Goal: Task Accomplishment & Management: Manage account settings

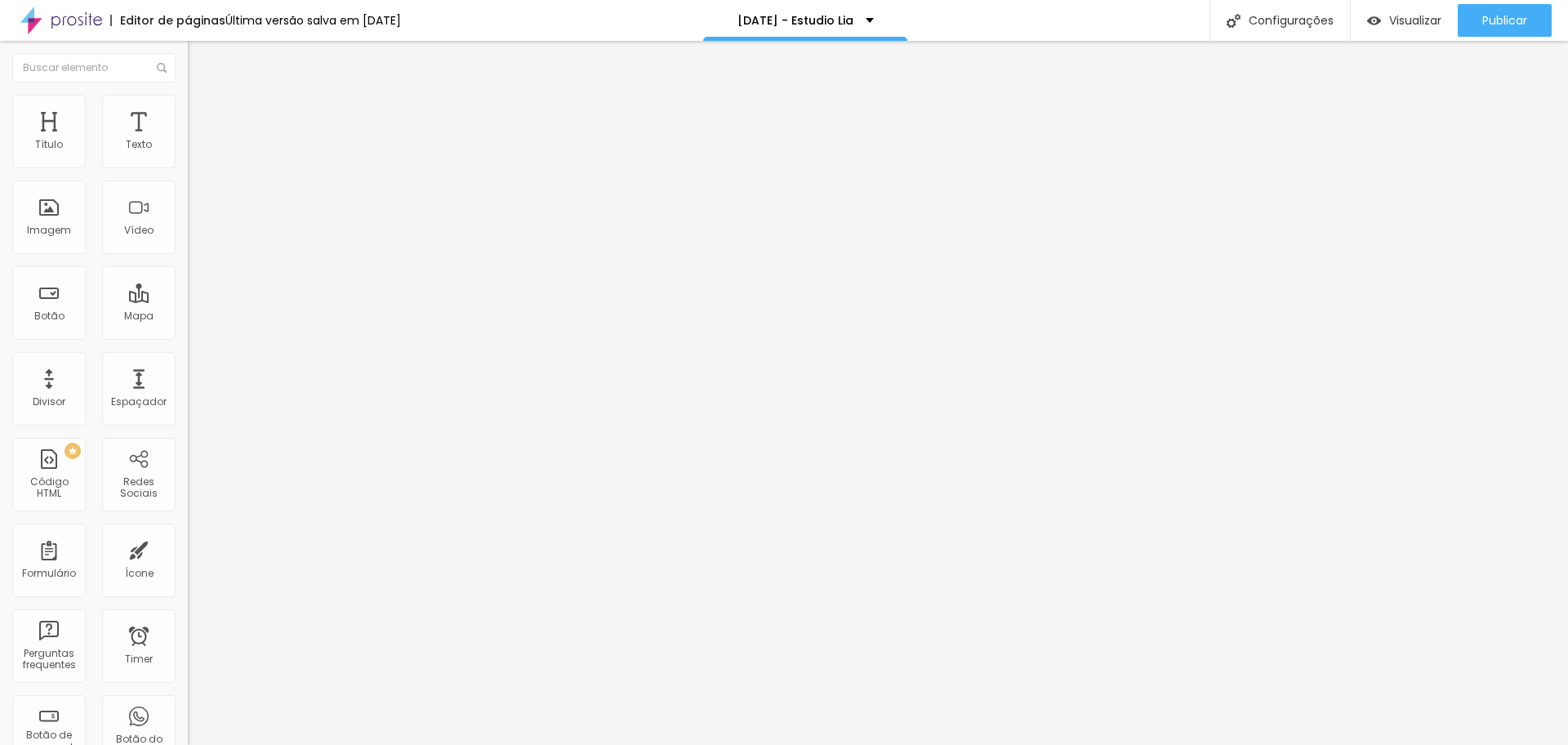
click at [188, 124] on img at bounding box center [195, 131] width 15 height 15
type input "0"
drag, startPoint x: 25, startPoint y: 205, endPoint x: 2, endPoint y: 205, distance: 23.0
type input "0"
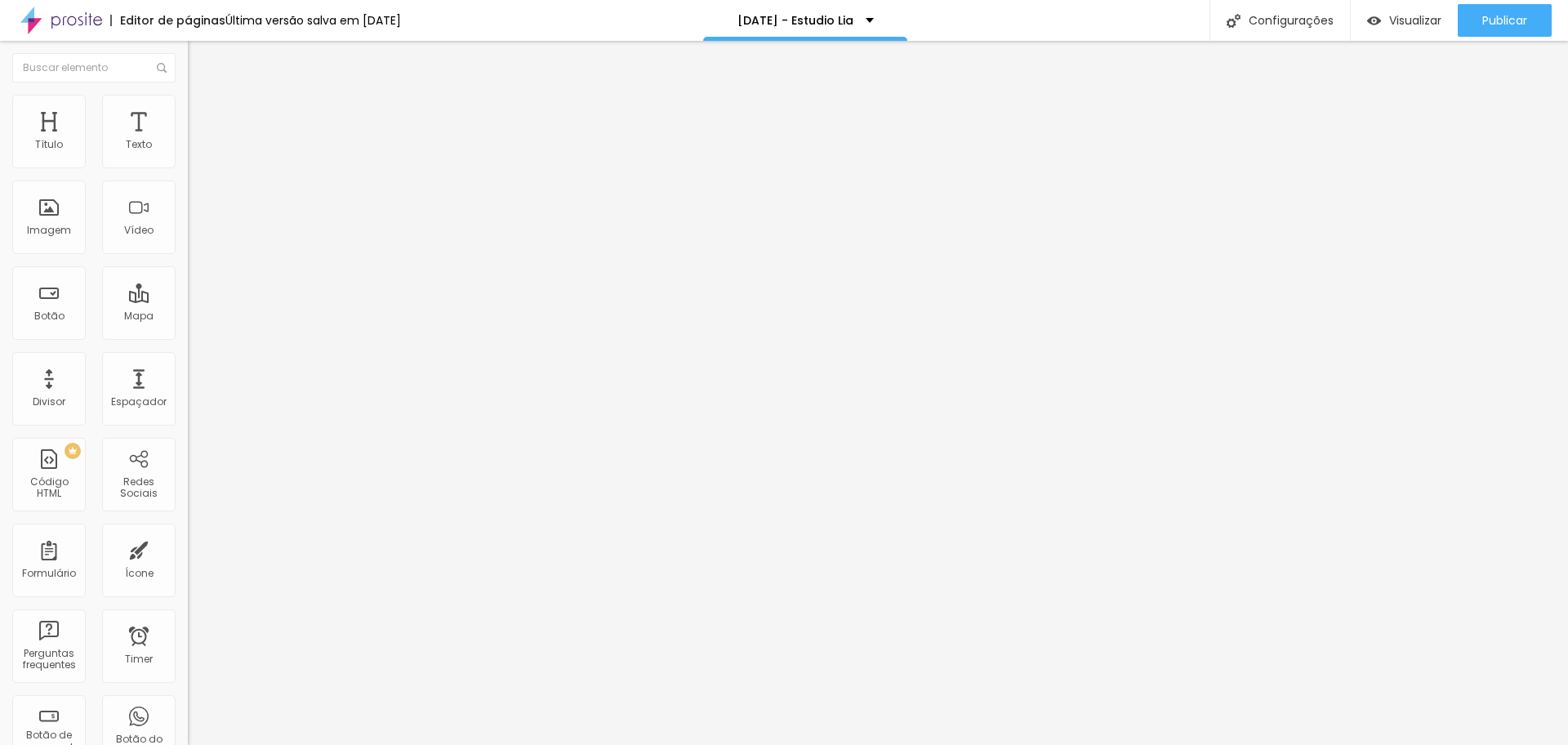
click at [188, 561] on input "range" at bounding box center [240, 567] width 106 height 13
type input "1"
type input "0"
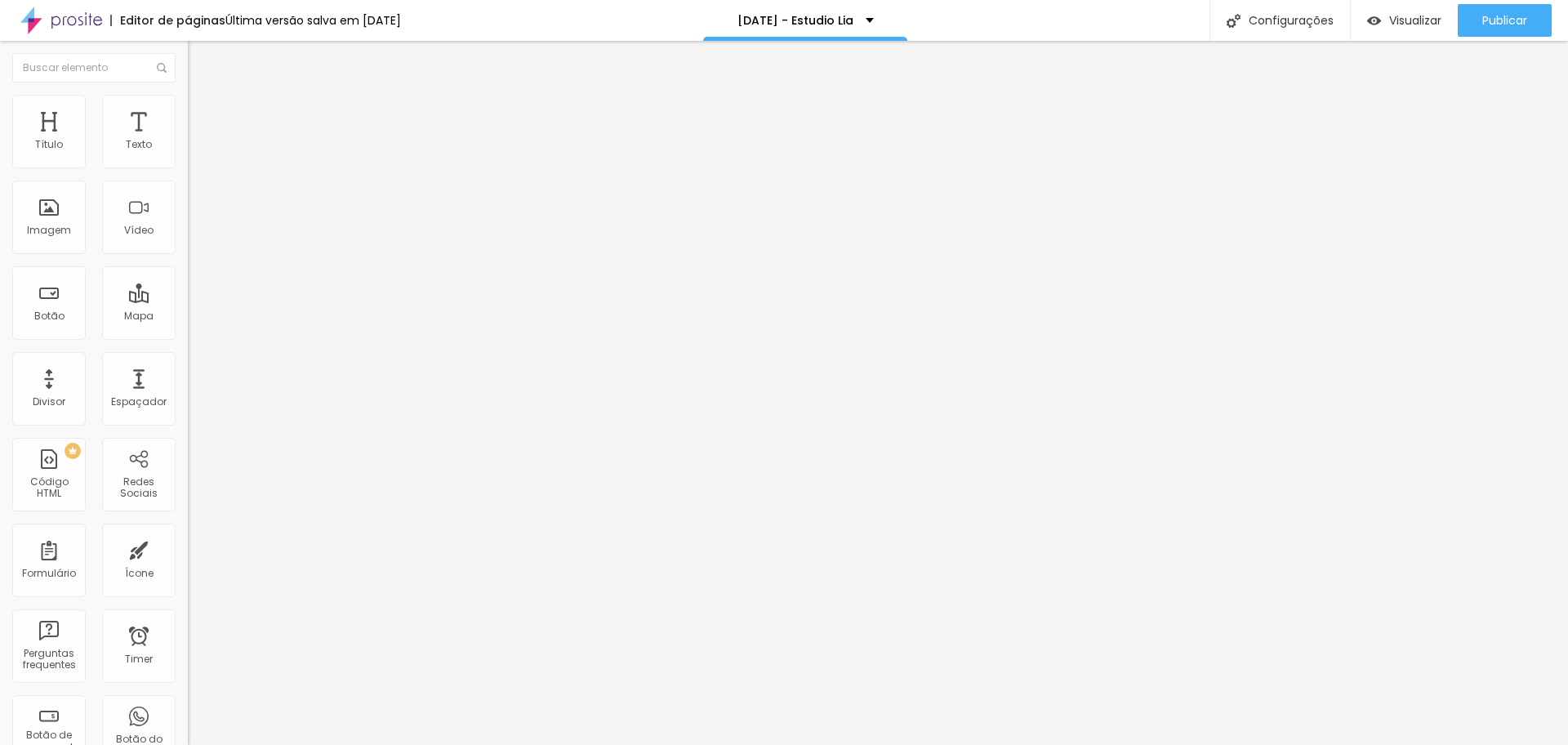
type input "0"
click at [188, 330] on input "range" at bounding box center [240, 336] width 106 height 13
click at [188, 191] on div at bounding box center [281, 191] width 188 height 0
click at [188, 181] on div at bounding box center [281, 181] width 188 height 0
click at [188, 191] on div at bounding box center [281, 191] width 188 height 0
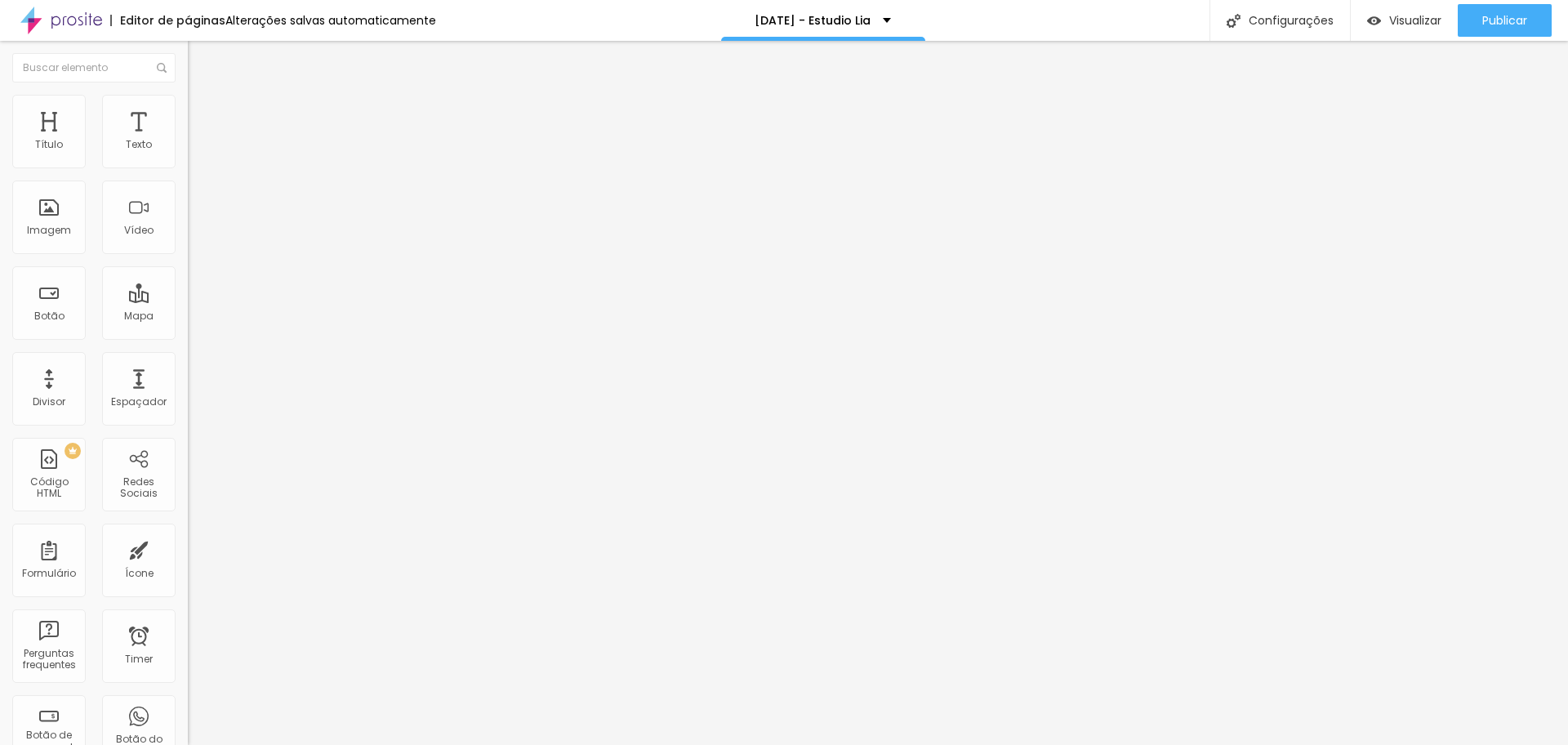
click at [188, 181] on div at bounding box center [281, 181] width 188 height 0
click at [188, 171] on div "Quantidade : 3 Editar perguntas" at bounding box center [281, 161] width 188 height 21
click at [188, 173] on span "Editar perguntas" at bounding box center [234, 166] width 93 height 14
drag, startPoint x: 696, startPoint y: 453, endPoint x: 538, endPoint y: 399, distance: 167.0
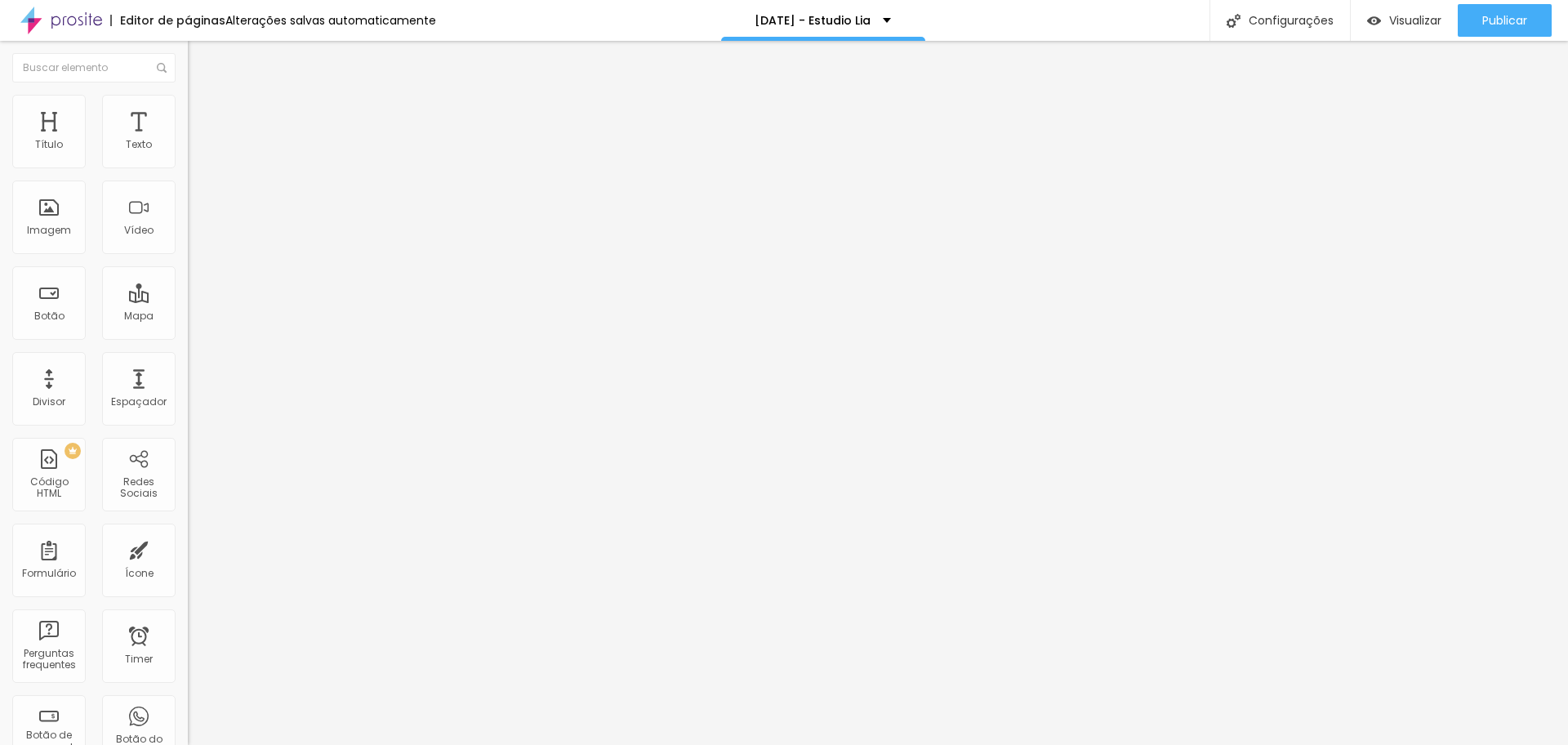
drag, startPoint x: 836, startPoint y: 433, endPoint x: 996, endPoint y: 449, distance: 160.8
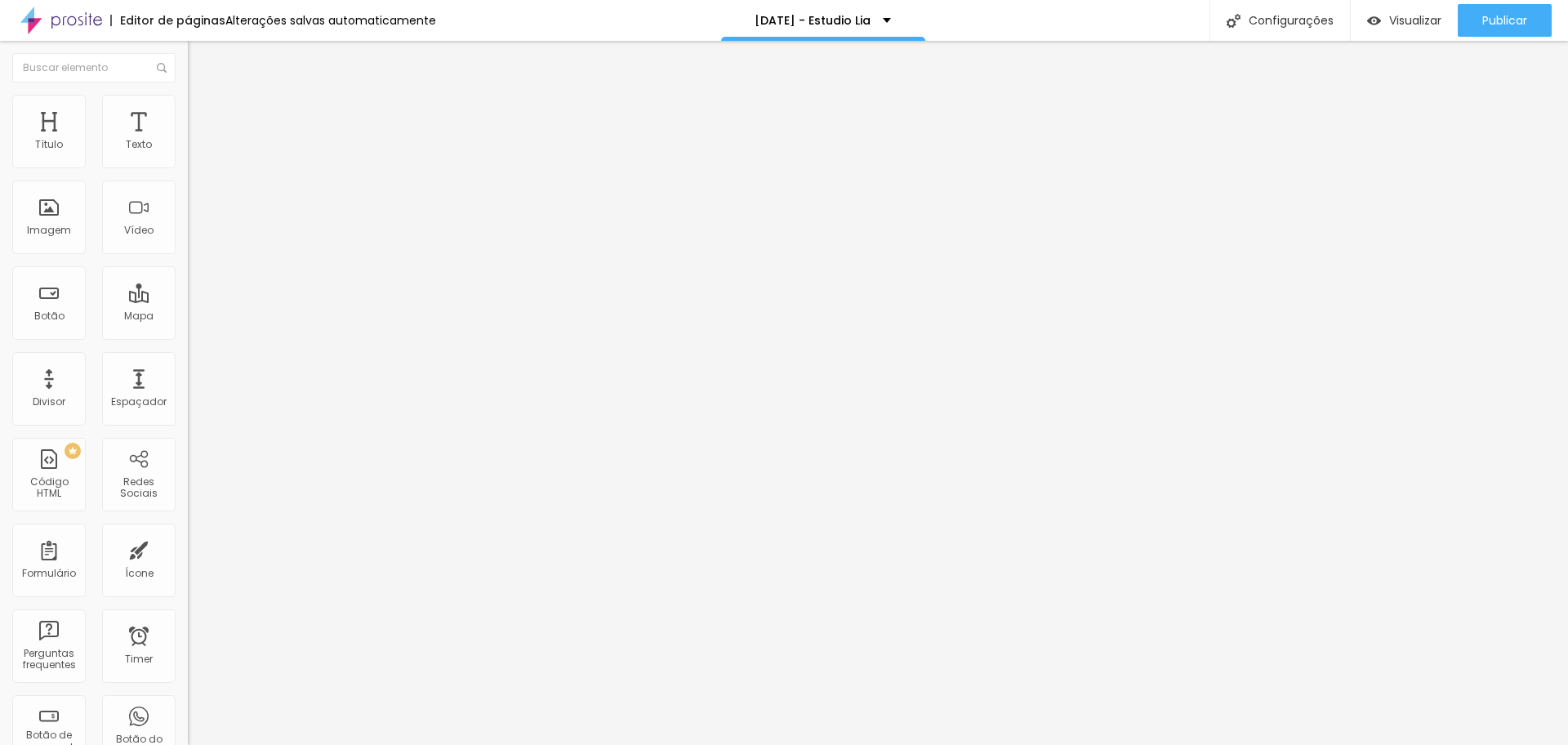
drag, startPoint x: 1010, startPoint y: 431, endPoint x: 1022, endPoint y: 456, distance: 27.7
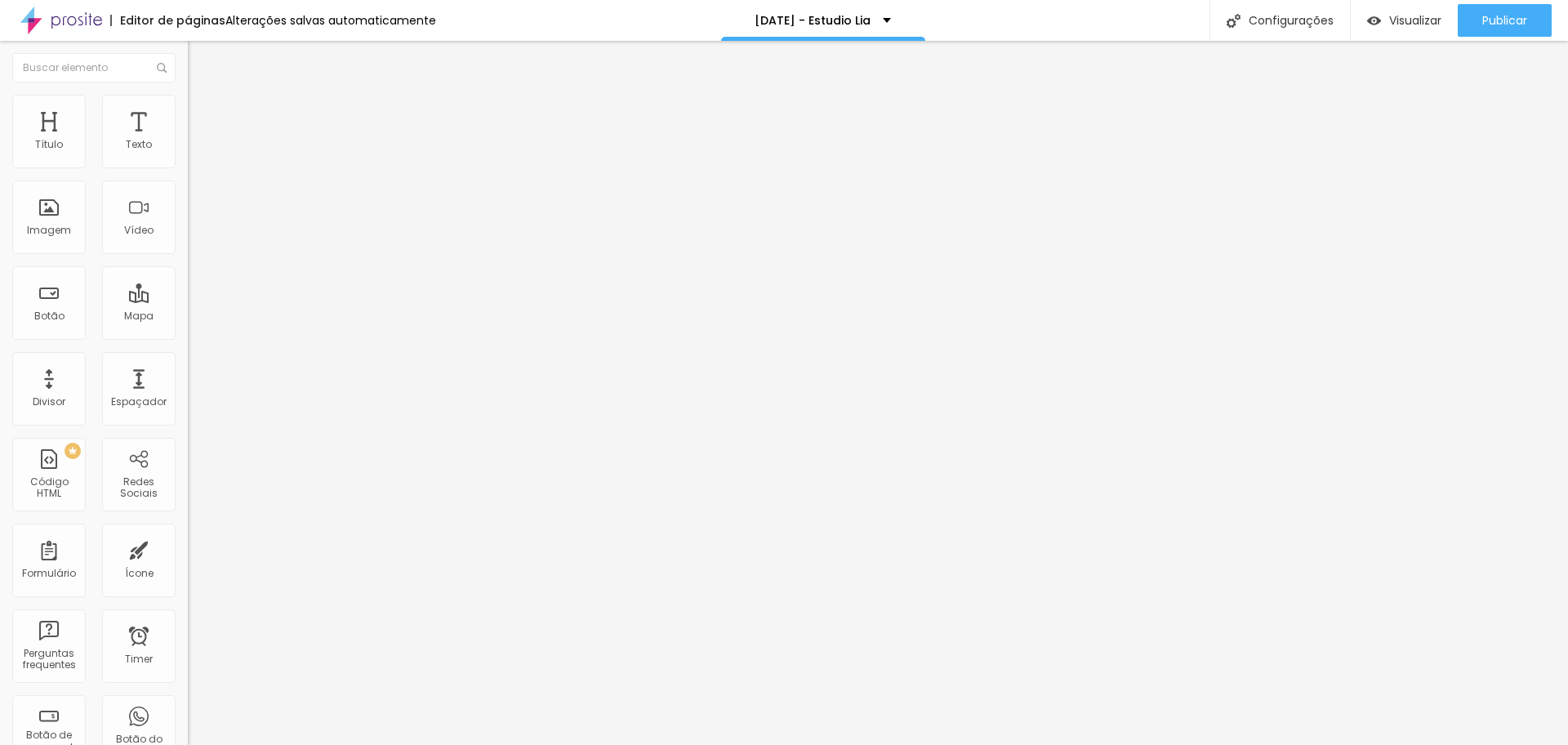
click at [188, 173] on span "Editar perguntas" at bounding box center [234, 166] width 93 height 14
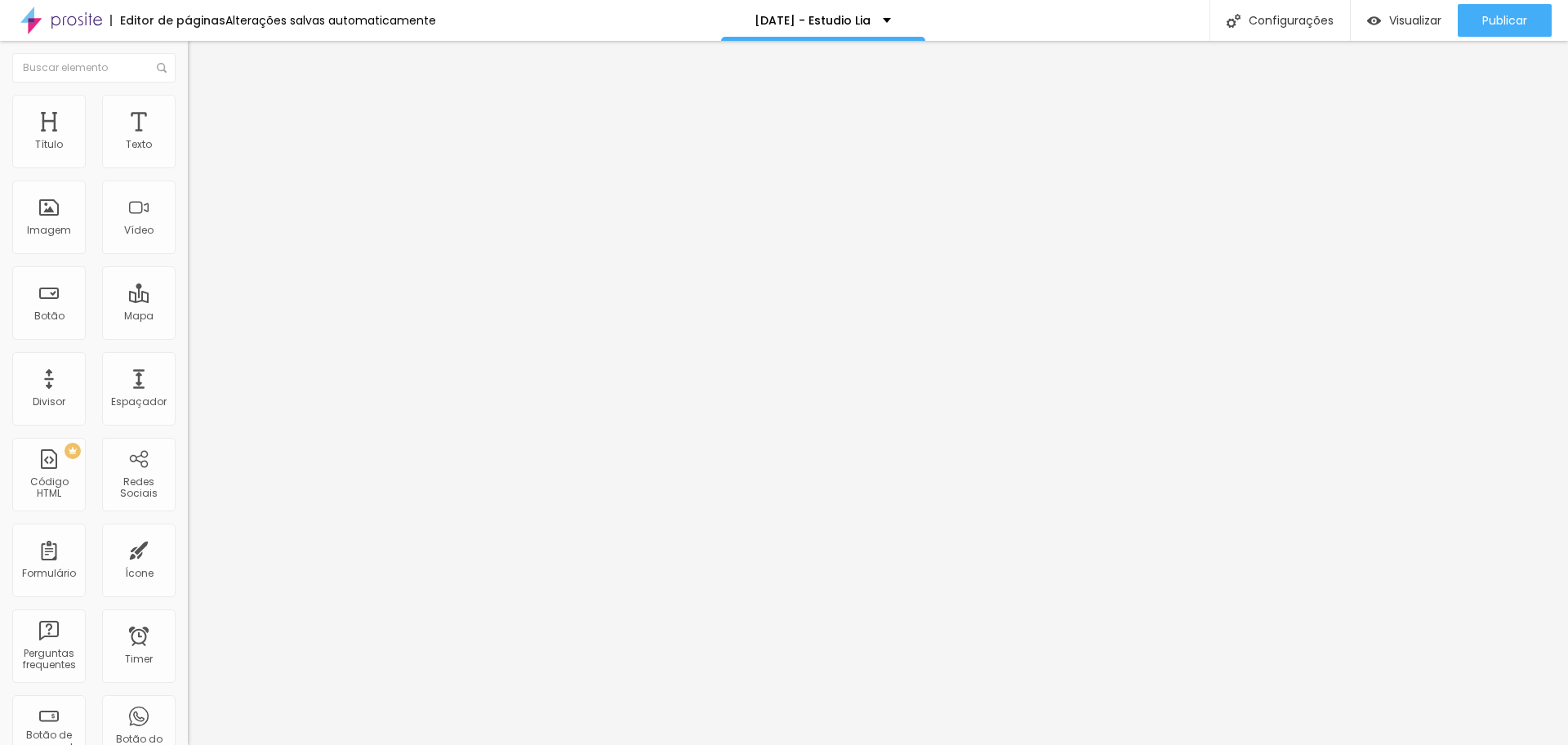
drag, startPoint x: 815, startPoint y: 477, endPoint x: 756, endPoint y: 474, distance: 59.1
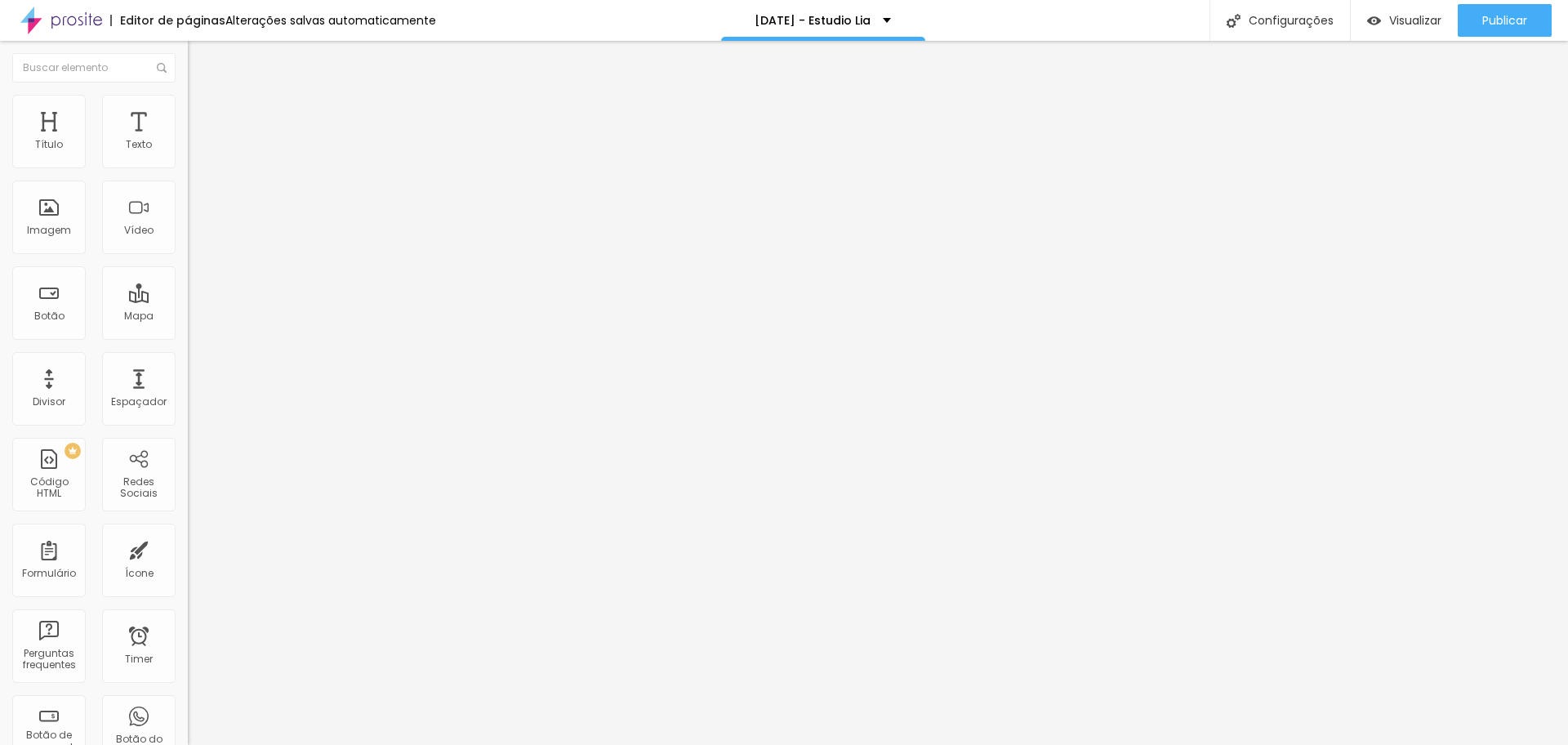
drag, startPoint x: 800, startPoint y: 475, endPoint x: 608, endPoint y: 477, distance: 192.0
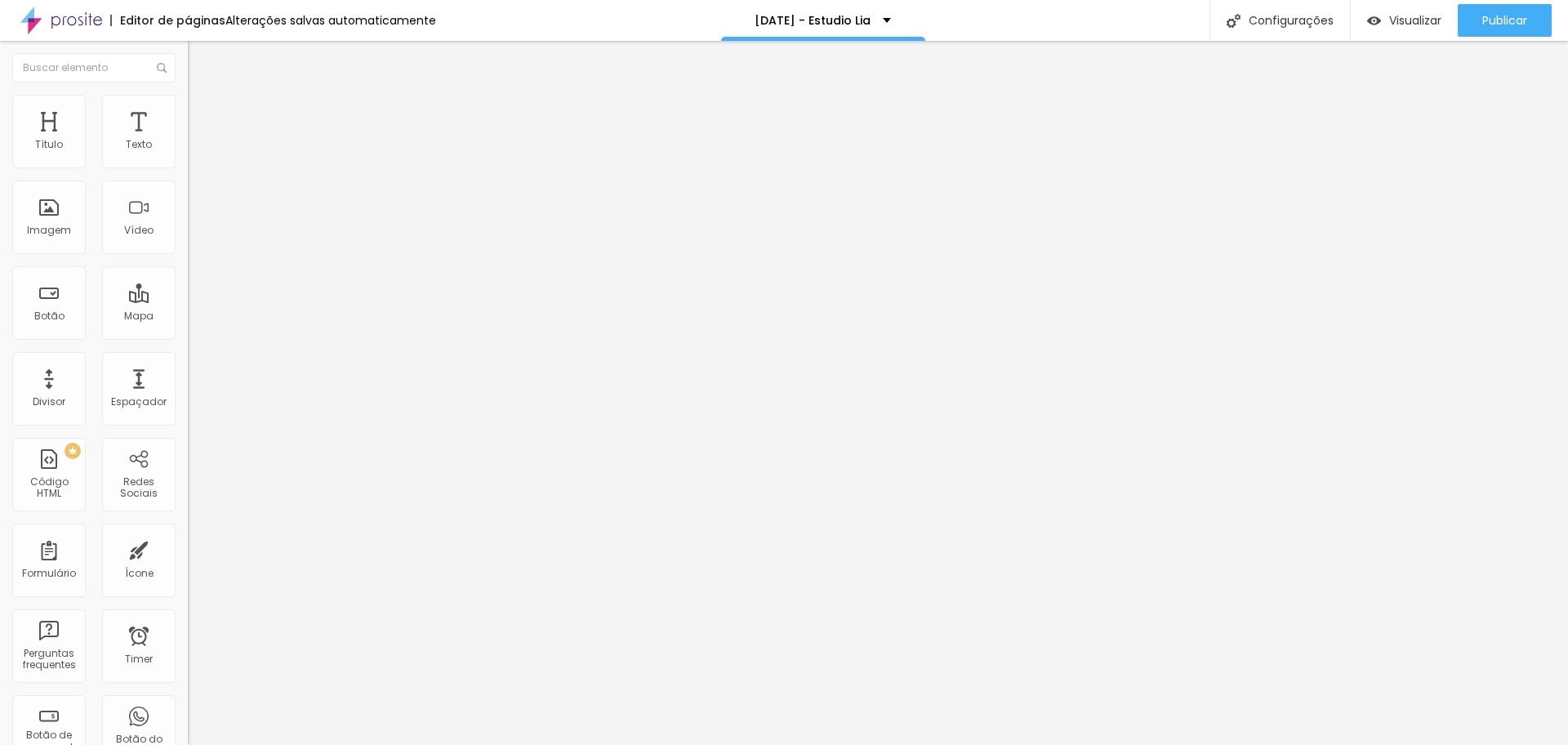
drag, startPoint x: 715, startPoint y: 458, endPoint x: 601, endPoint y: 463, distance: 114.1
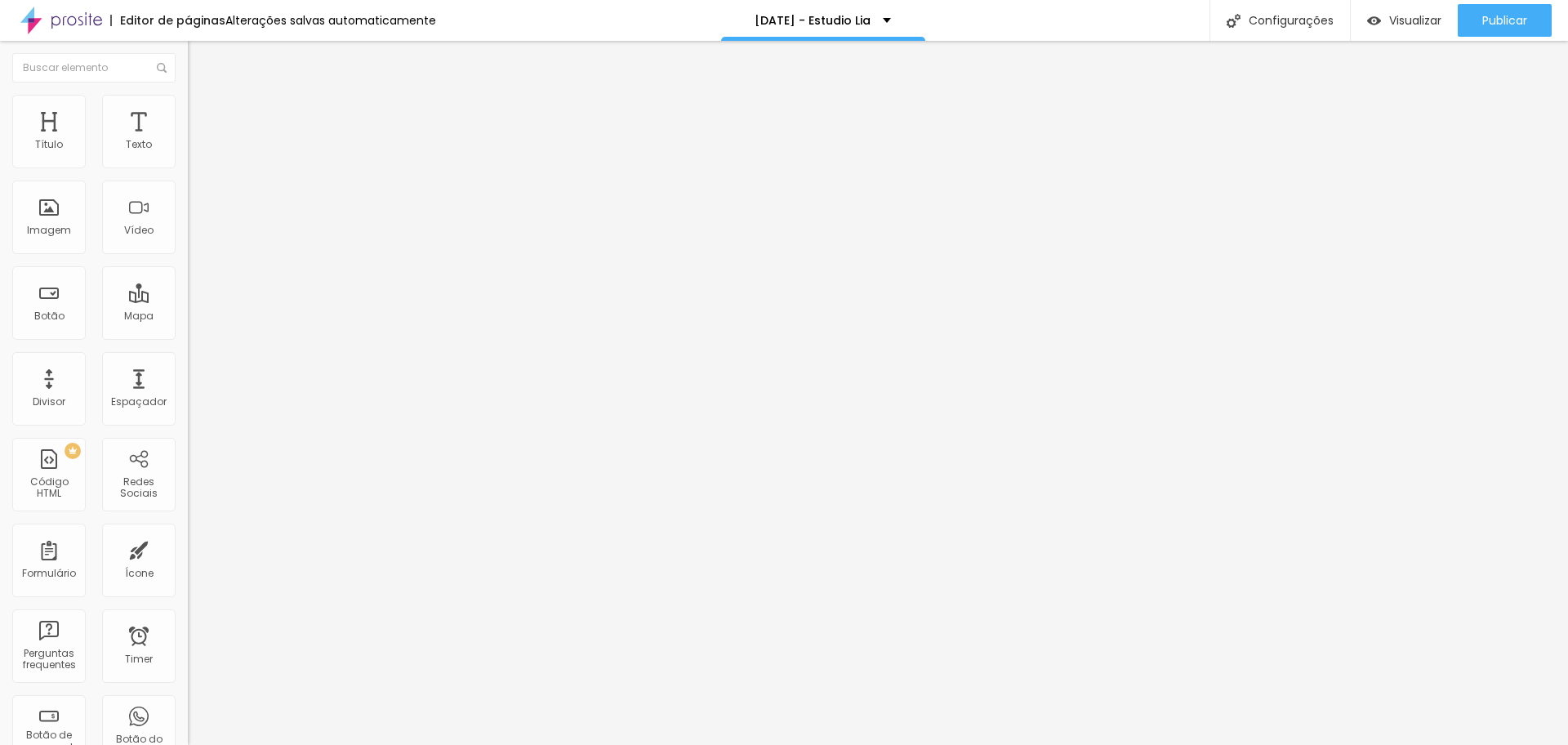
click at [188, 173] on span "Editar perguntas" at bounding box center [234, 166] width 93 height 14
drag, startPoint x: 651, startPoint y: 421, endPoint x: 923, endPoint y: 443, distance: 272.9
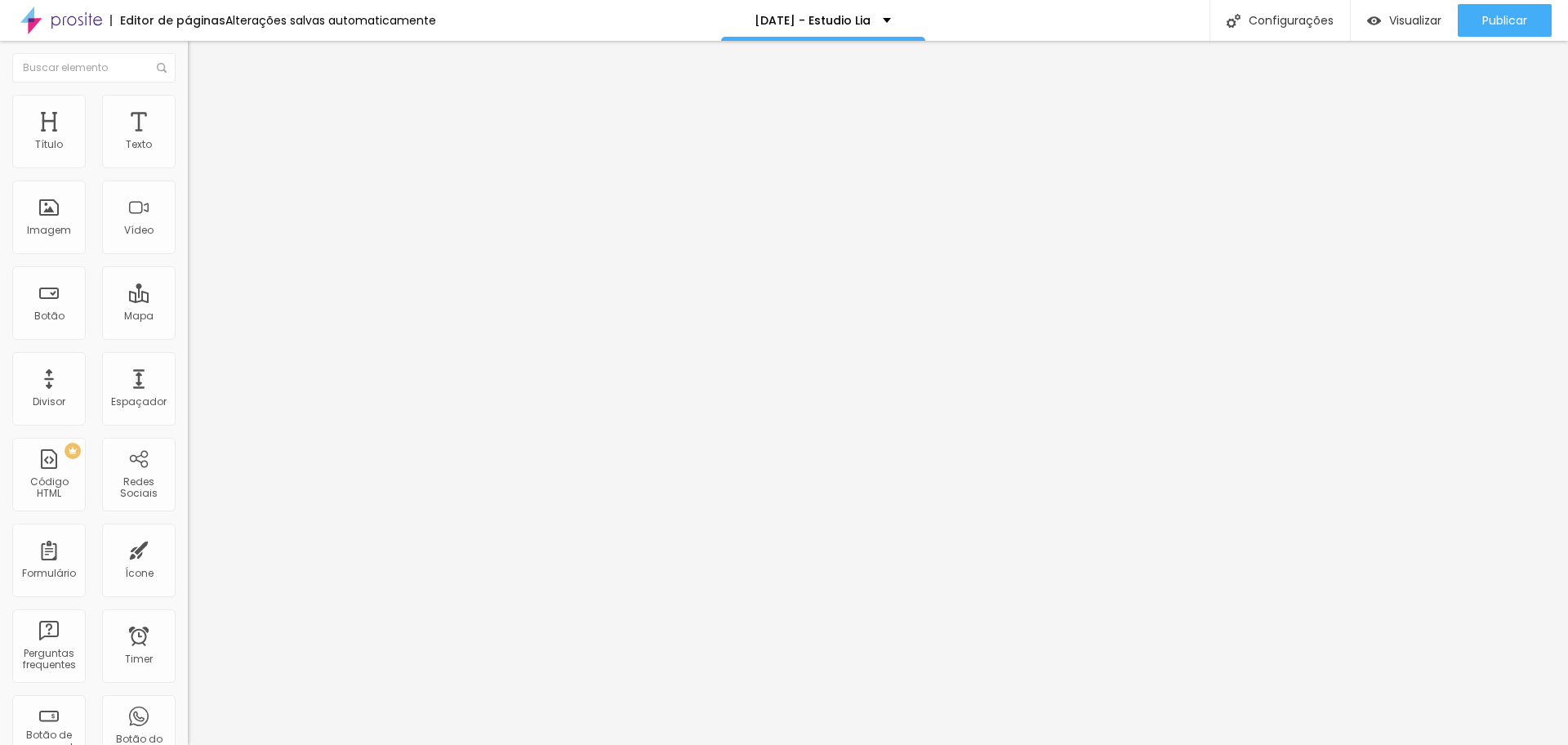
drag, startPoint x: 709, startPoint y: 477, endPoint x: 1003, endPoint y: 485, distance: 294.1
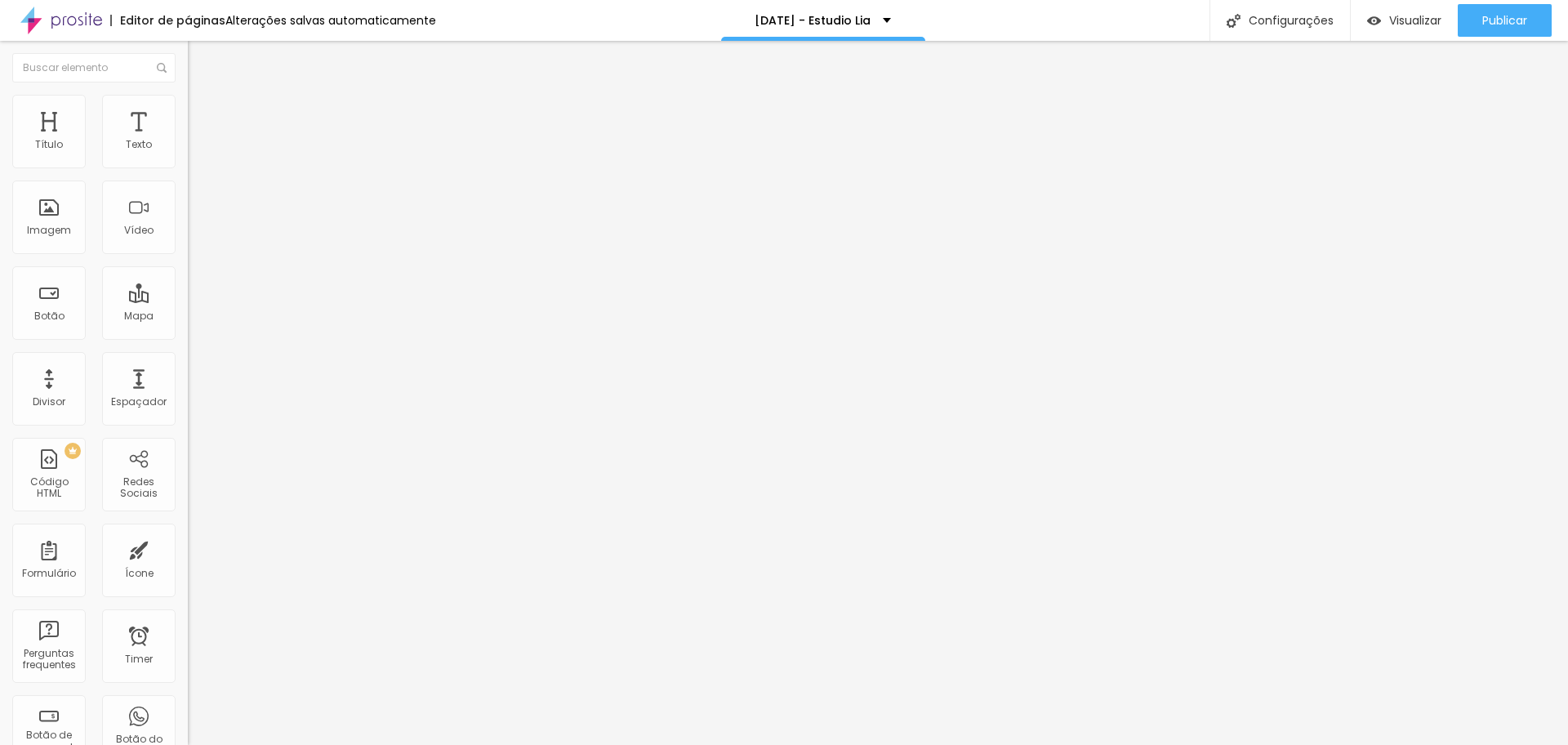
click at [188, 173] on span "Editar perguntas" at bounding box center [234, 166] width 93 height 14
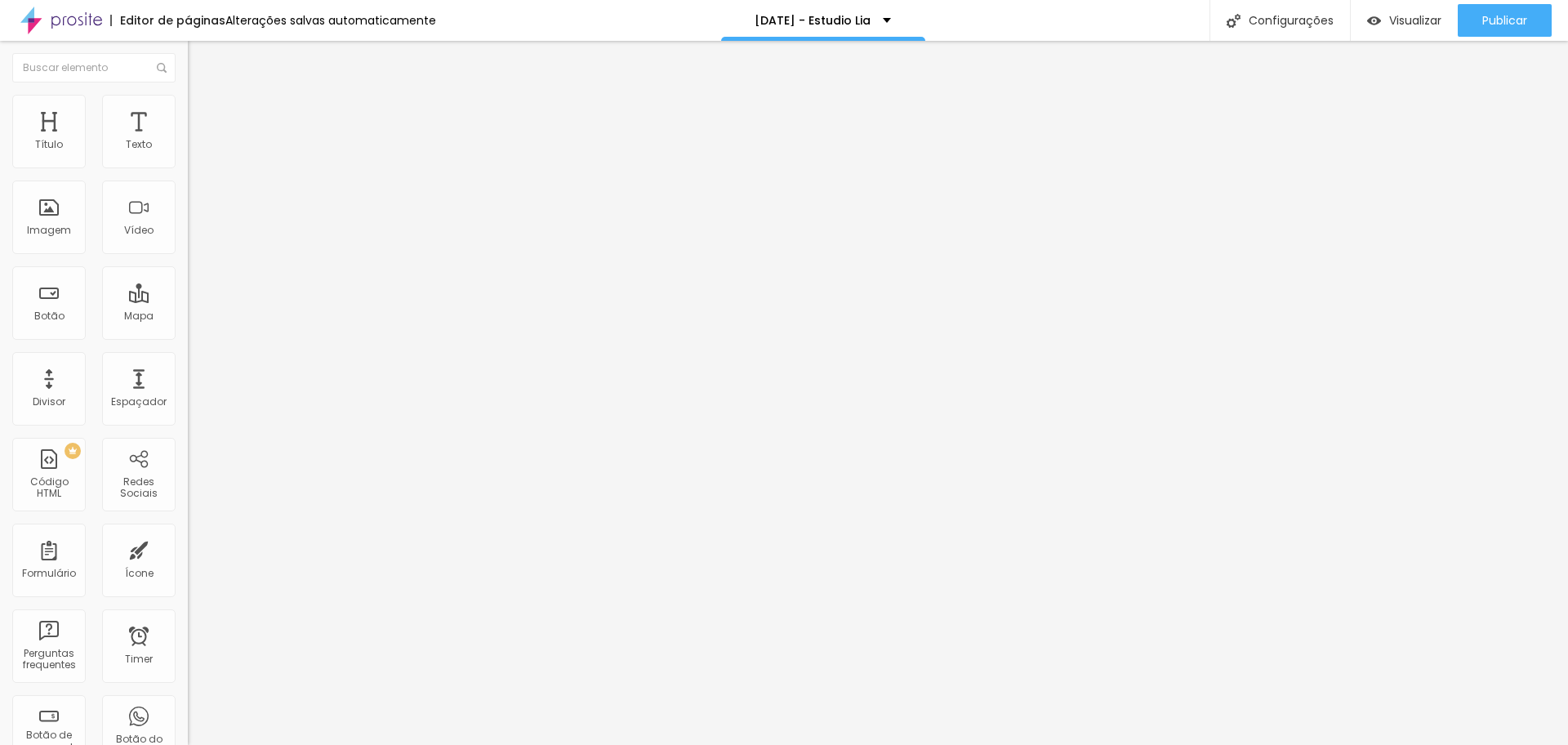
drag, startPoint x: 622, startPoint y: 414, endPoint x: 810, endPoint y: 432, distance: 188.9
drag, startPoint x: 944, startPoint y: 414, endPoint x: 1098, endPoint y: 428, distance: 154.6
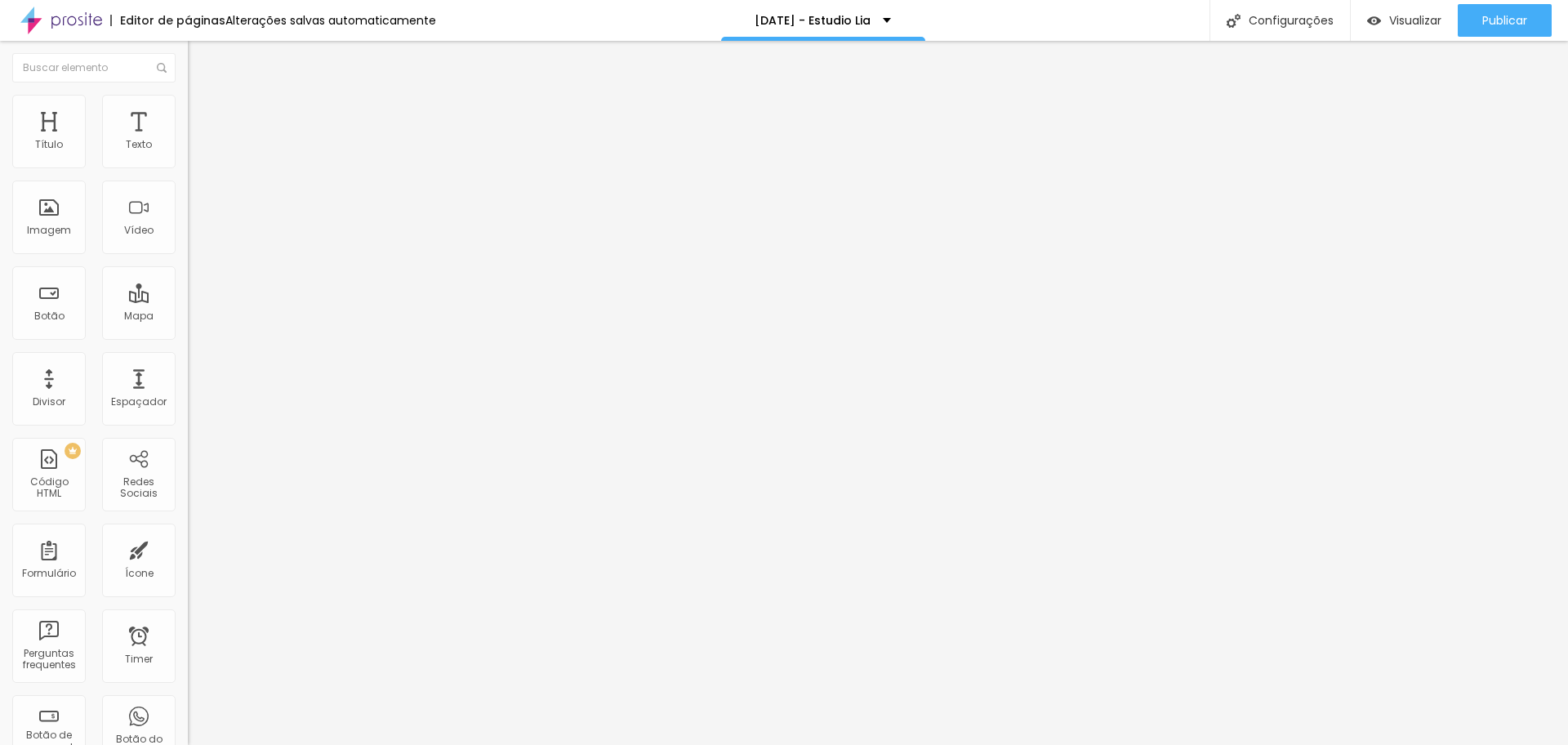
drag, startPoint x: 621, startPoint y: 437, endPoint x: 1103, endPoint y: 449, distance: 482.1
drag, startPoint x: 678, startPoint y: 453, endPoint x: 1032, endPoint y: 484, distance: 355.4
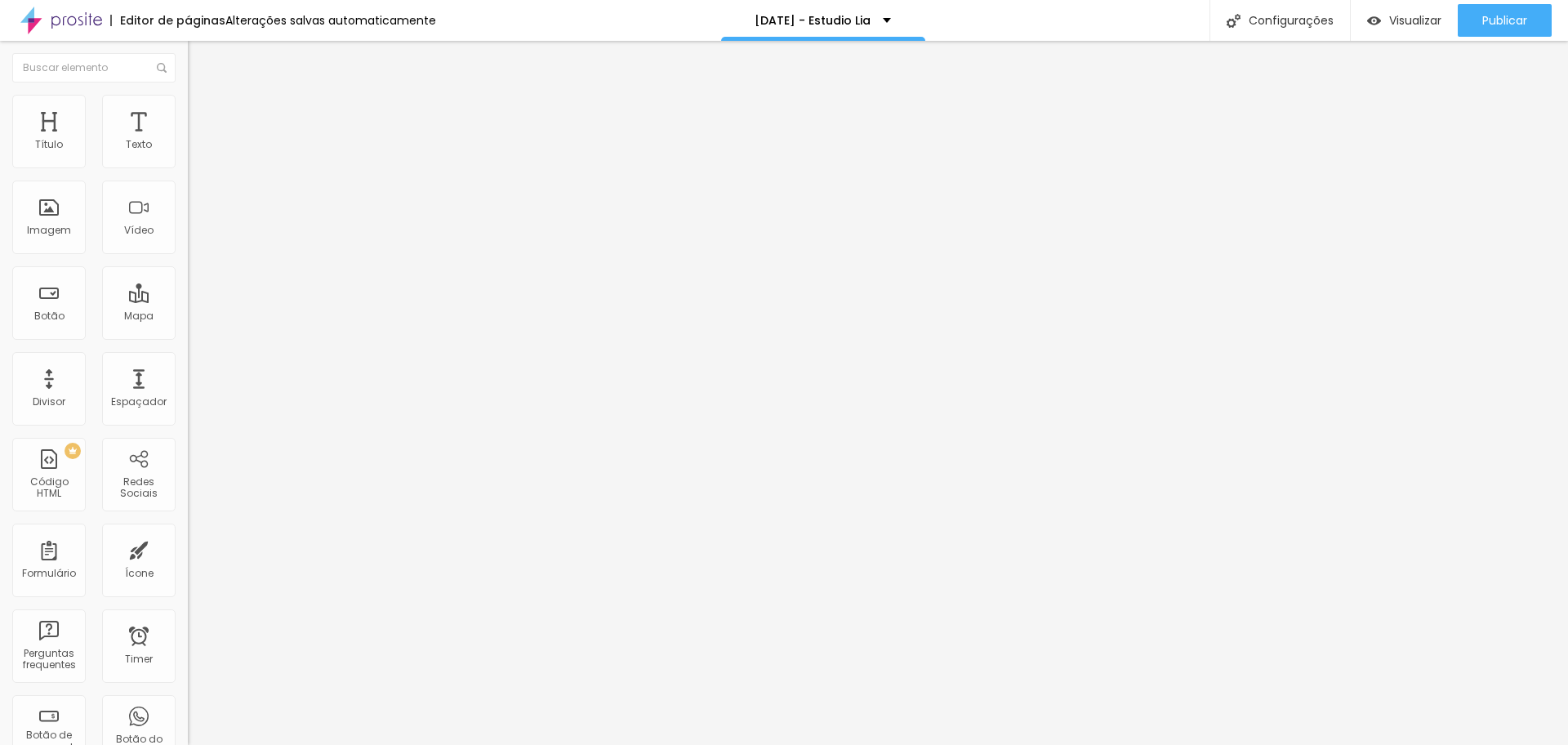
drag, startPoint x: 624, startPoint y: 474, endPoint x: 1010, endPoint y: 480, distance: 386.0
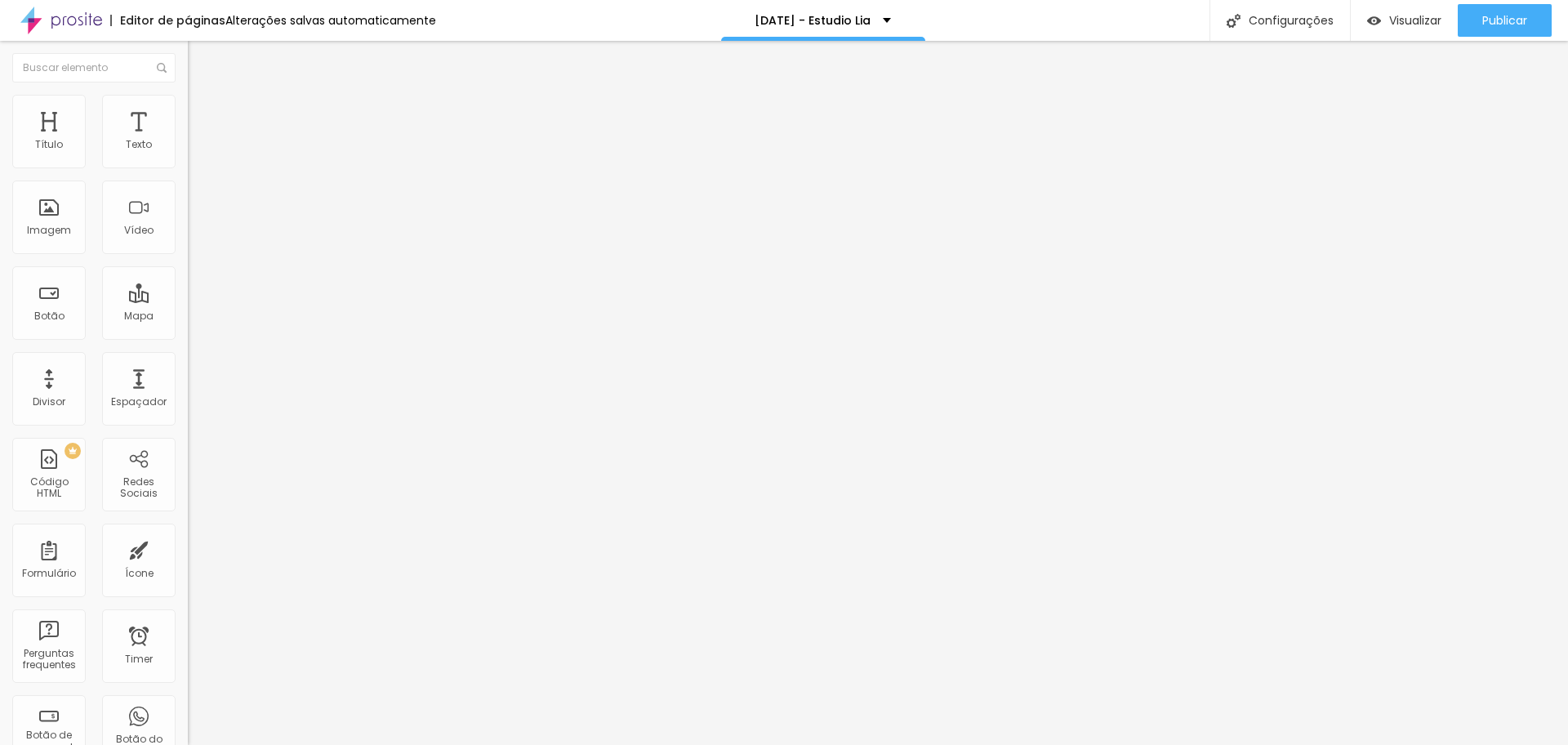
drag, startPoint x: 883, startPoint y: 477, endPoint x: 748, endPoint y: 474, distance: 135.0
drag, startPoint x: 885, startPoint y: 473, endPoint x: 753, endPoint y: 471, distance: 132.0
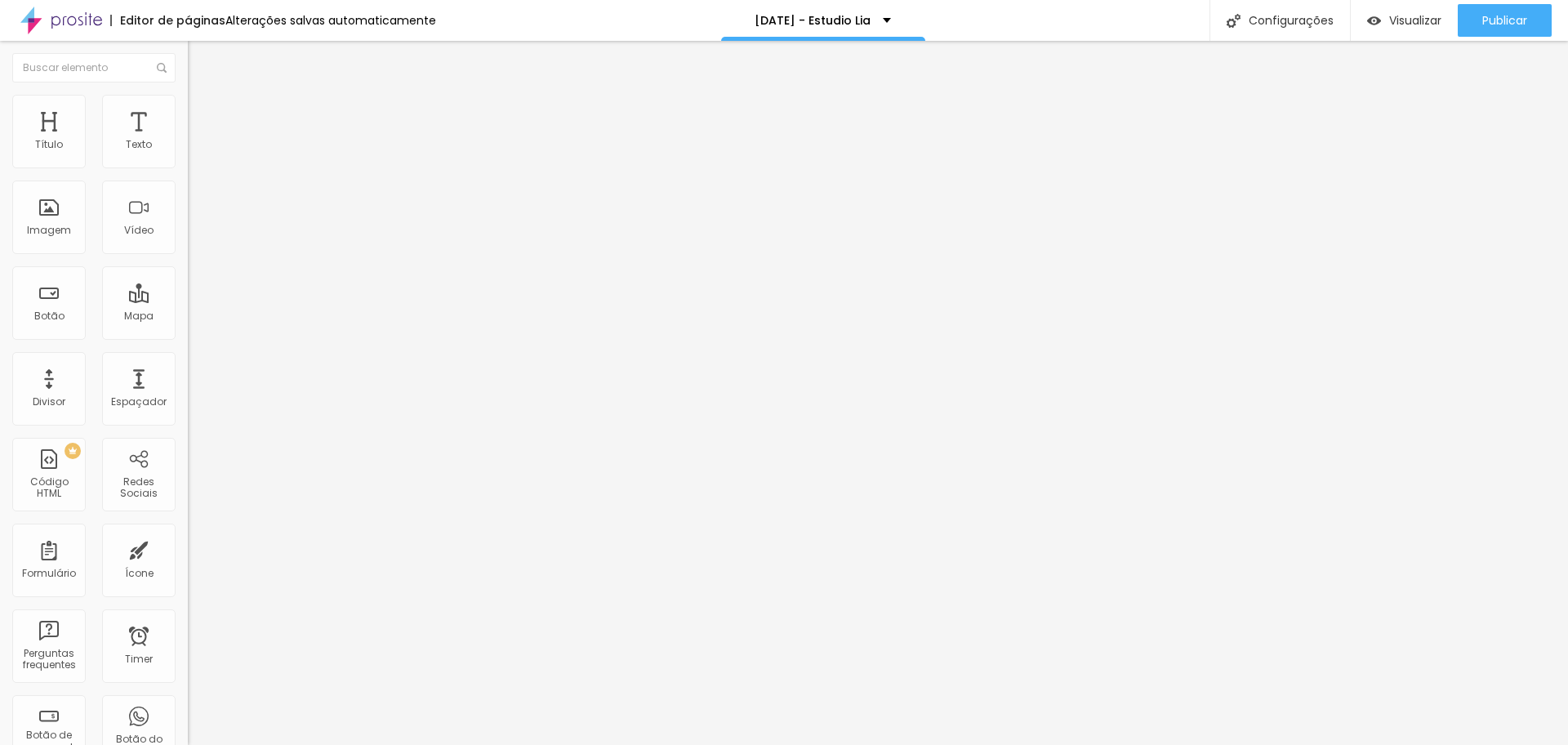
drag, startPoint x: 664, startPoint y: 490, endPoint x: 1091, endPoint y: 530, distance: 428.9
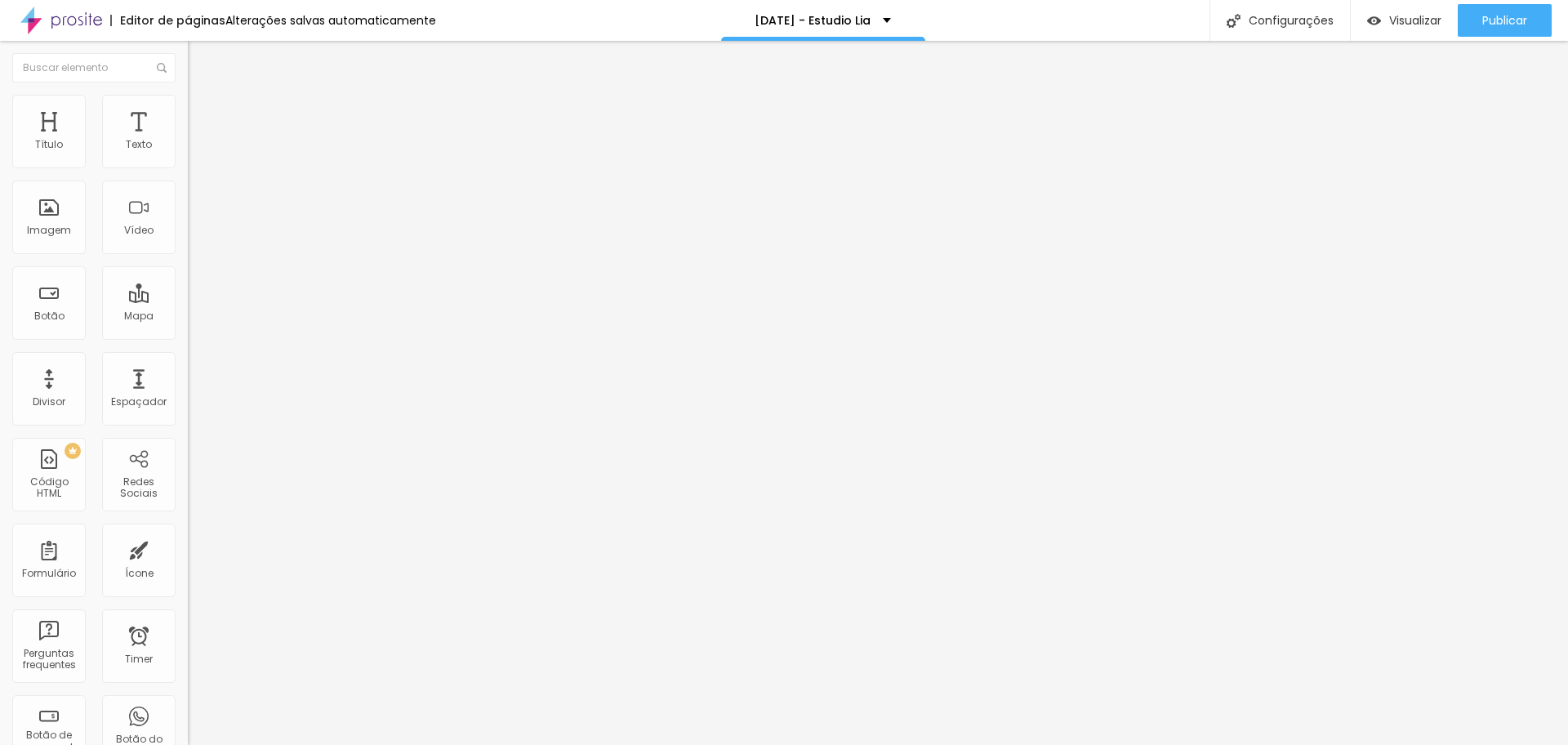
drag, startPoint x: 838, startPoint y: 520, endPoint x: 1018, endPoint y: 540, distance: 181.1
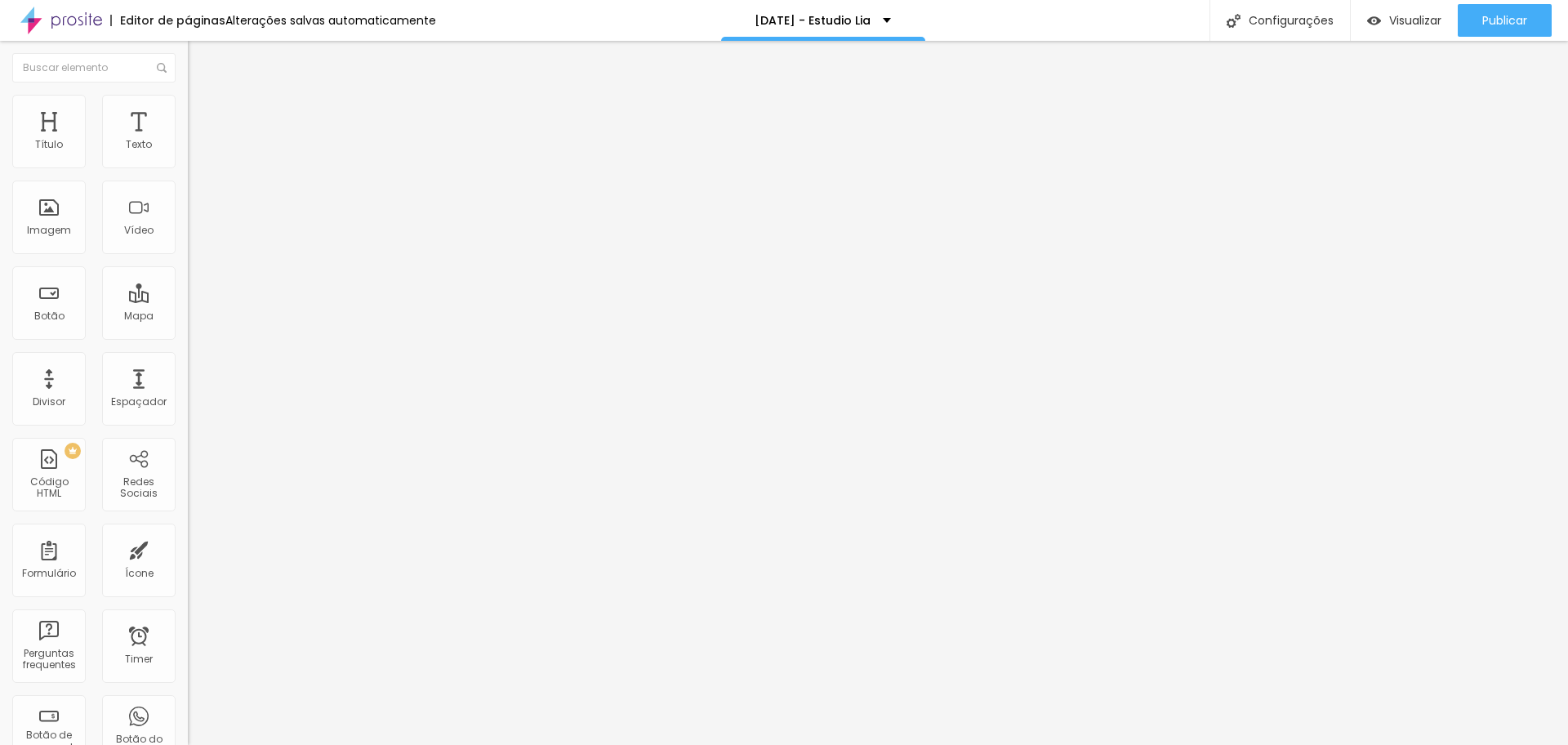
click at [188, 173] on span "Editar perguntas" at bounding box center [234, 166] width 93 height 14
drag, startPoint x: 899, startPoint y: 428, endPoint x: 567, endPoint y: 435, distance: 332.1
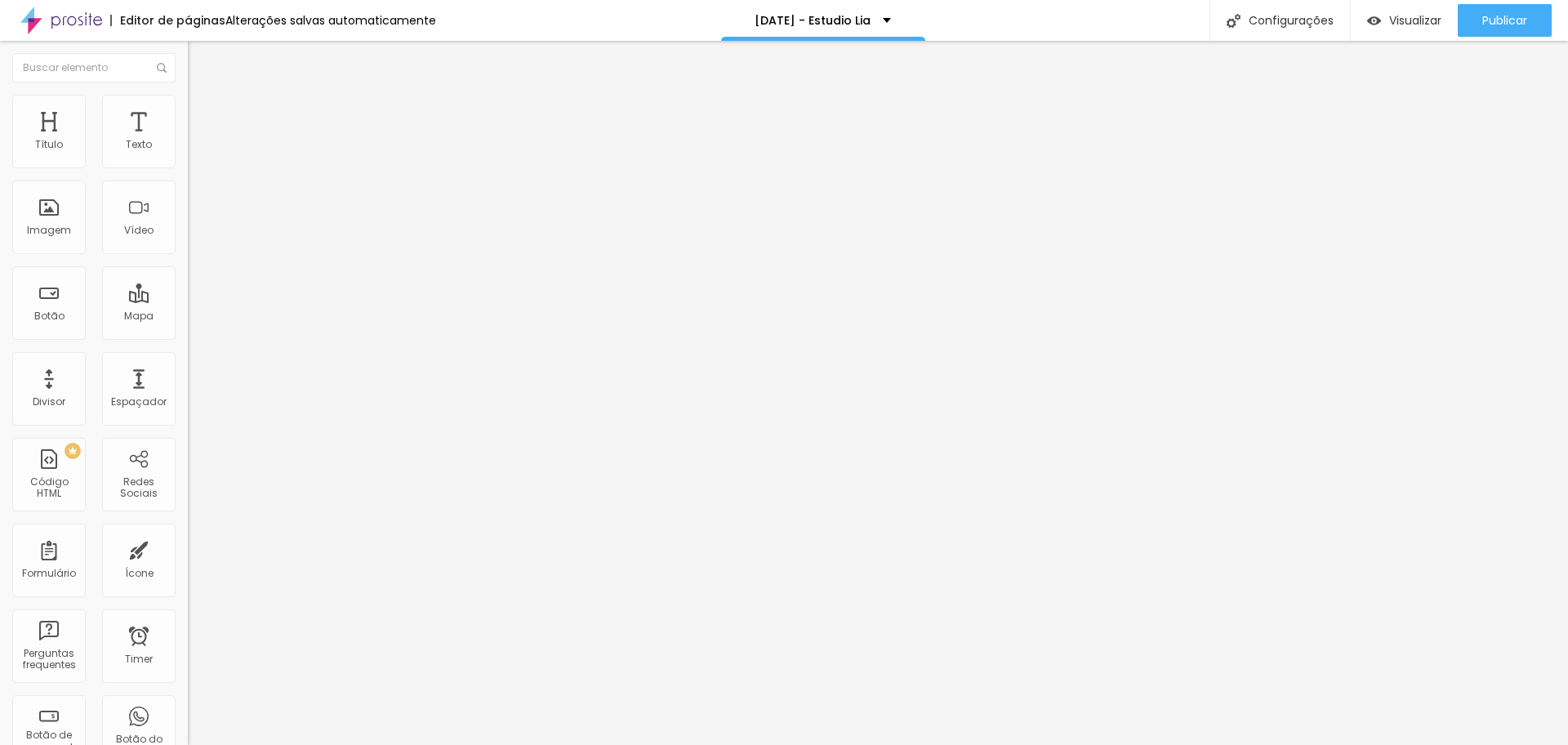
drag, startPoint x: 612, startPoint y: 469, endPoint x: 878, endPoint y: 520, distance: 270.8
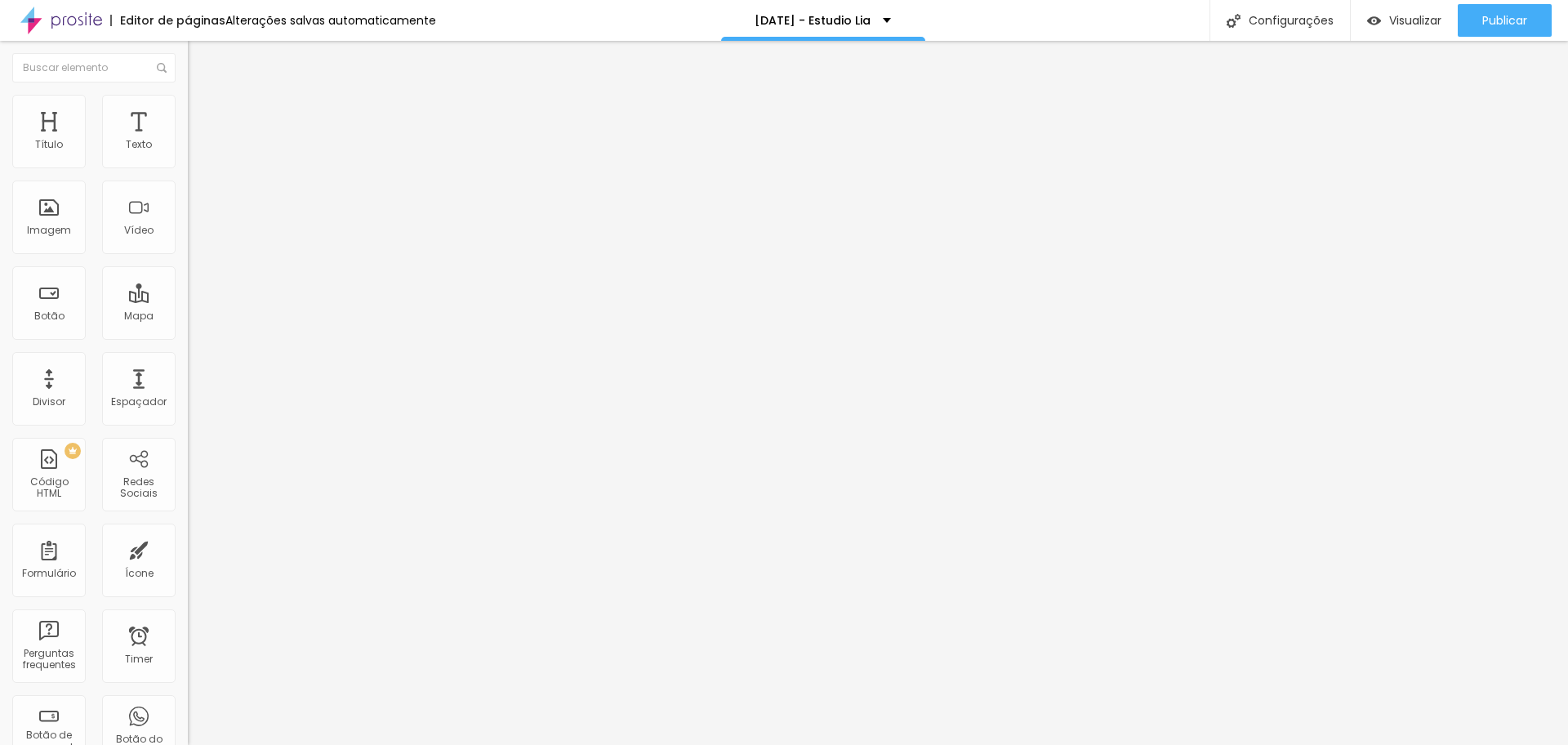
click at [188, 173] on span "Editar perguntas" at bounding box center [234, 166] width 93 height 14
drag, startPoint x: 640, startPoint y: 419, endPoint x: 842, endPoint y: 441, distance: 203.2
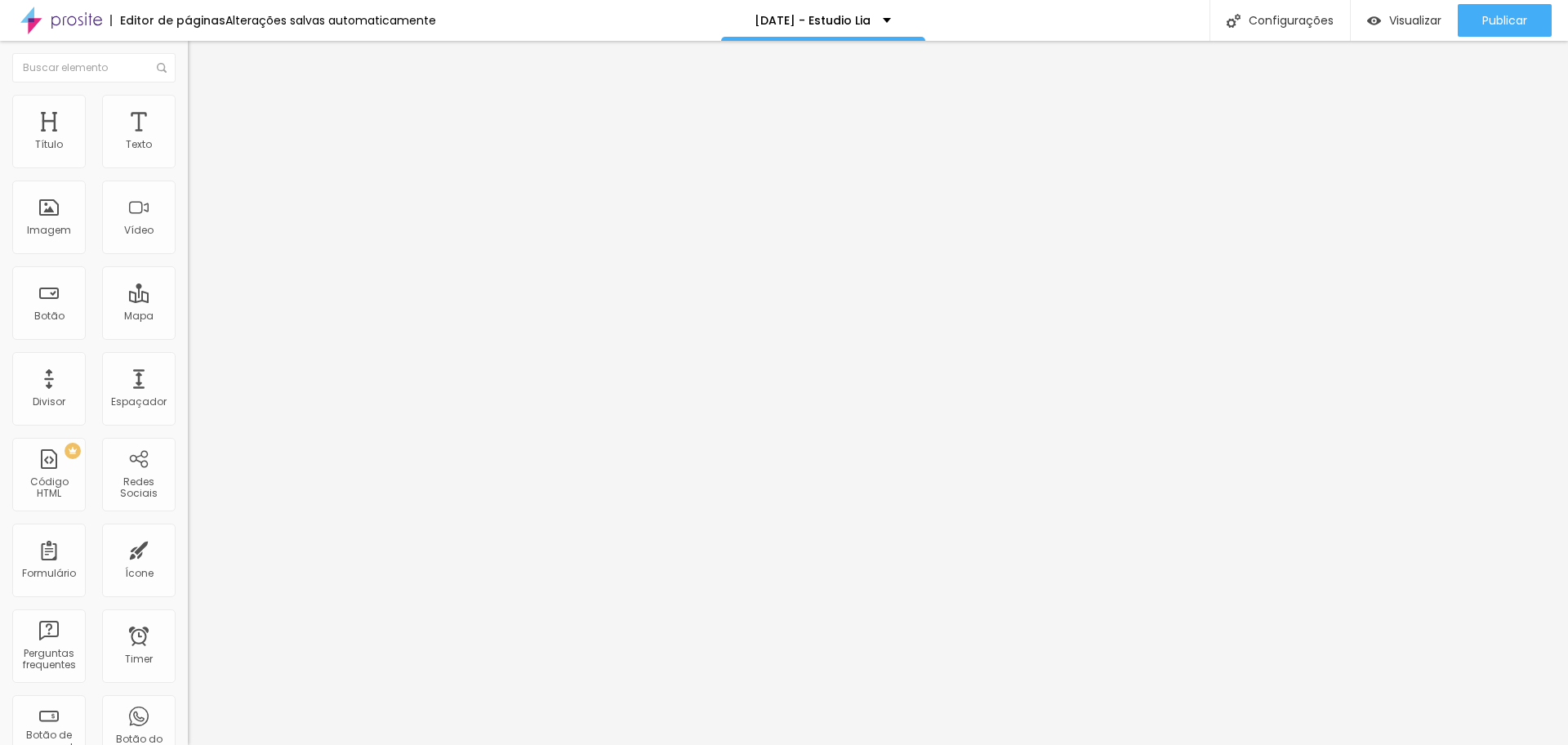
drag, startPoint x: 631, startPoint y: 436, endPoint x: 987, endPoint y: 451, distance: 356.3
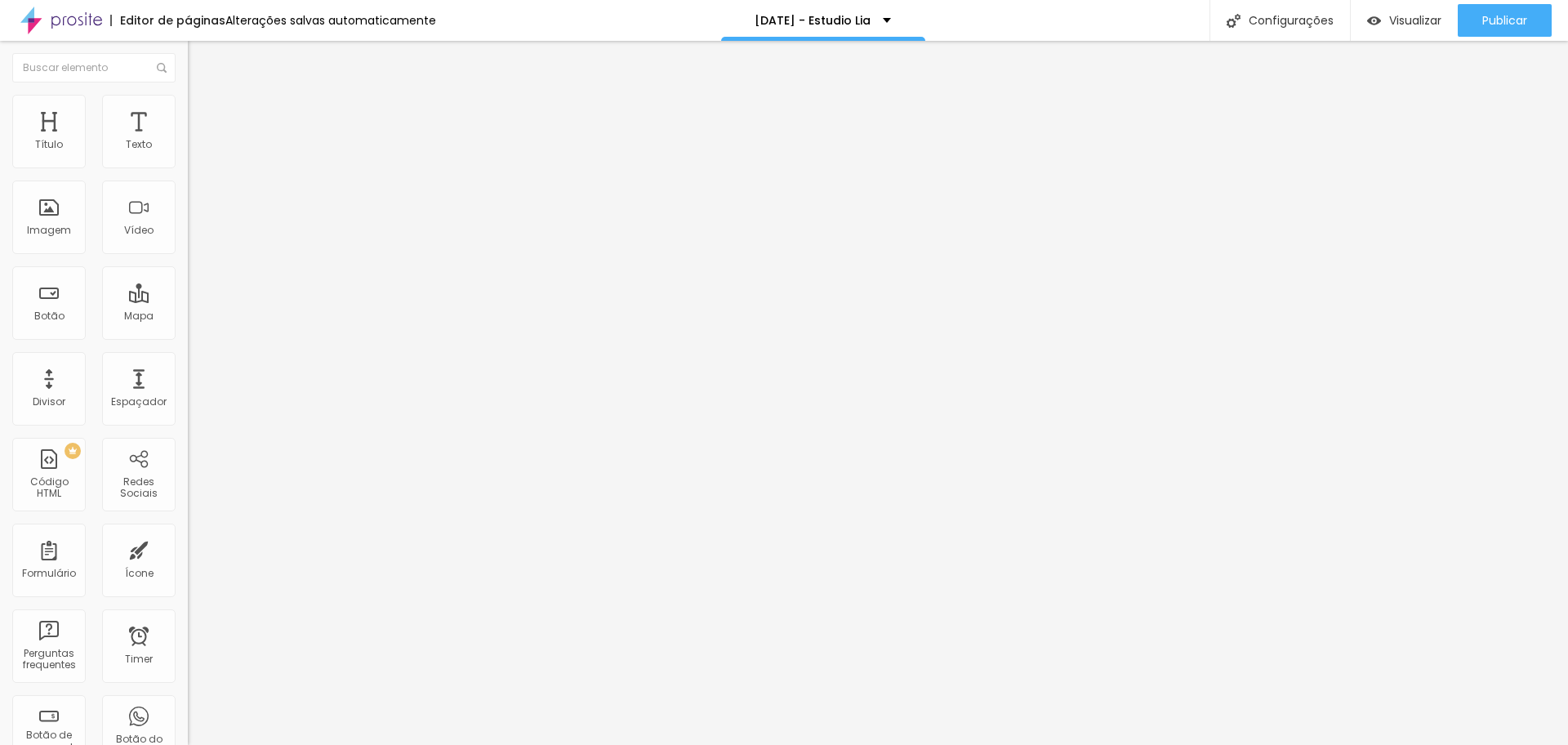
click at [1505, 18] on span "Publicar" at bounding box center [1504, 20] width 45 height 13
